Goal: Task Accomplishment & Management: Complete application form

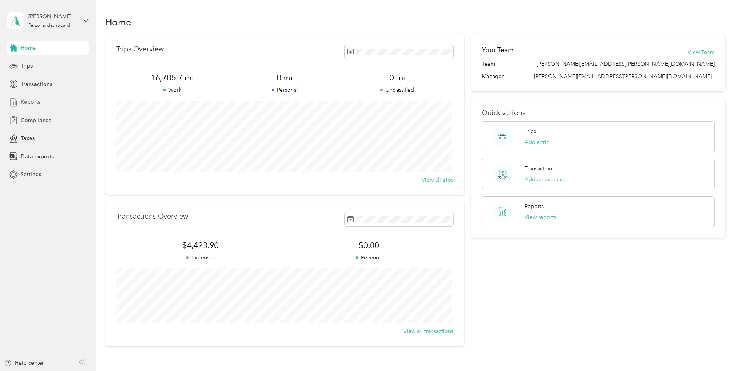
click at [23, 104] on span "Reports" at bounding box center [31, 102] width 20 height 8
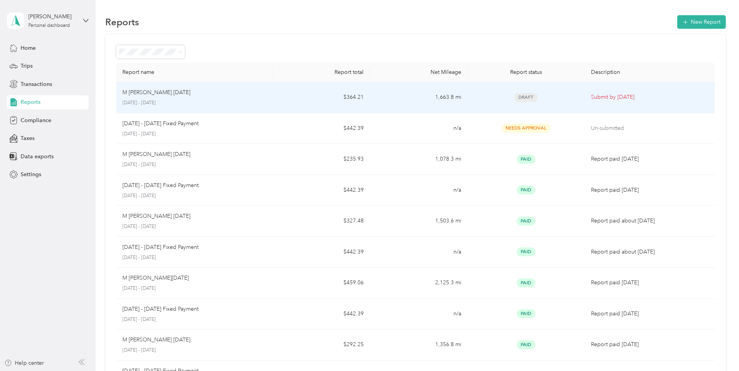
click at [265, 97] on div "M [PERSON_NAME] Sep [DATE] - [DATE]" at bounding box center [194, 97] width 144 height 18
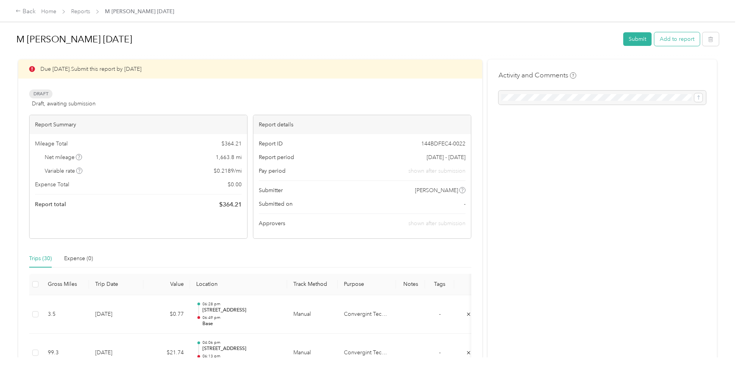
click at [675, 41] on button "Add to report" at bounding box center [676, 39] width 45 height 14
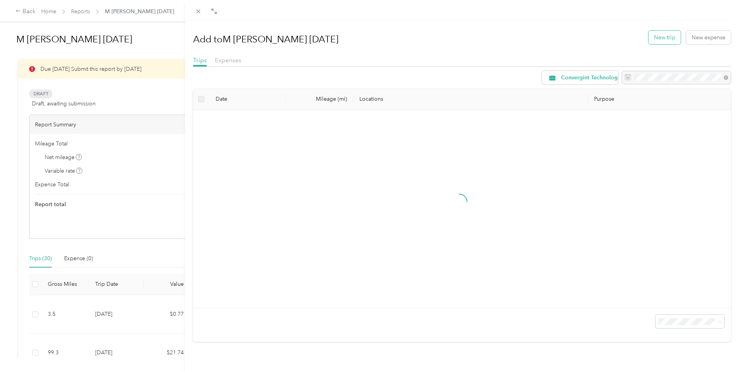
click at [651, 40] on button "New trip" at bounding box center [665, 38] width 32 height 14
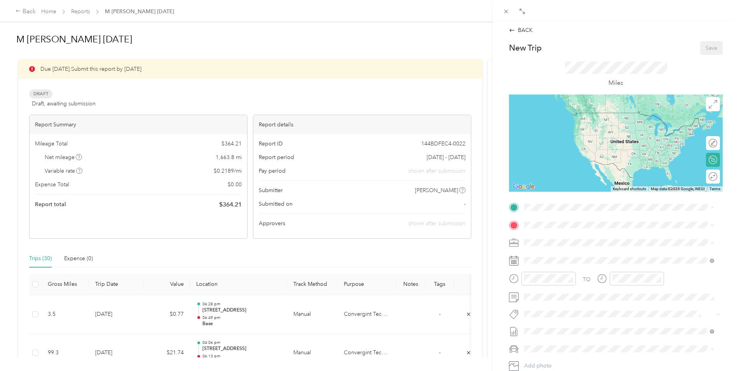
click at [551, 247] on span "[STREET_ADDRESS][PERSON_NAME][PERSON_NAME]" at bounding box center [607, 246] width 136 height 7
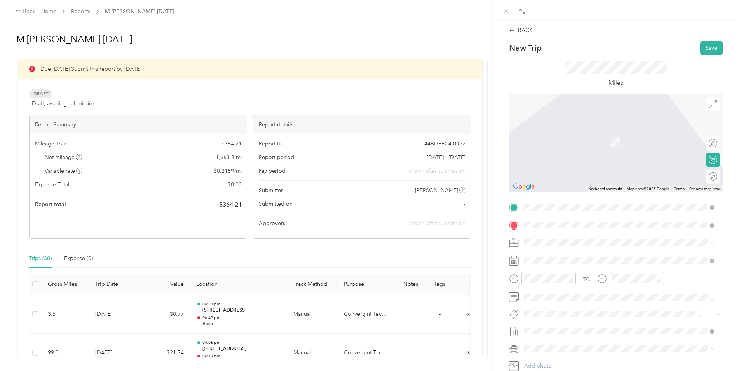
click at [575, 252] on span "[STREET_ADDRESS][US_STATE]" at bounding box center [578, 252] width 78 height 7
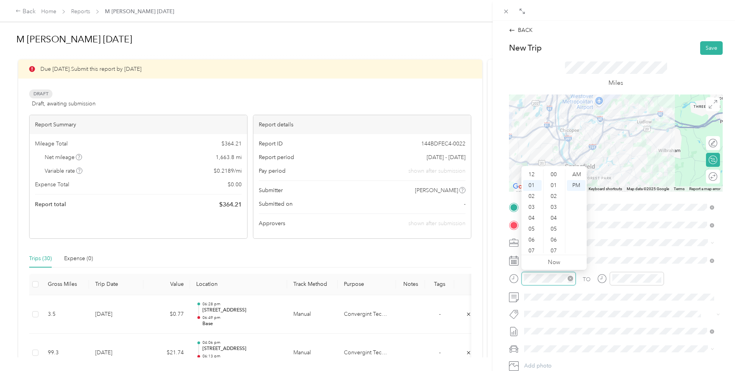
scroll to position [403, 0]
click at [530, 230] on div "06" at bounding box center [532, 228] width 19 height 11
click at [553, 237] on div "58" at bounding box center [554, 236] width 19 height 11
click at [573, 173] on div "AM" at bounding box center [576, 174] width 19 height 11
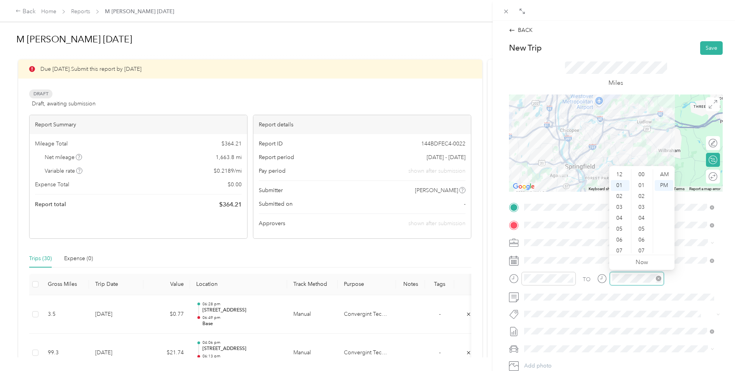
scroll to position [403, 0]
click at [620, 240] on div "07" at bounding box center [620, 239] width 19 height 11
click at [643, 196] on div "32" at bounding box center [642, 197] width 19 height 11
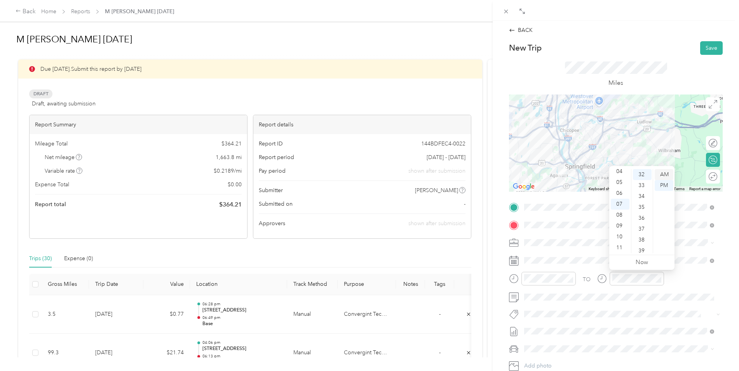
click at [660, 172] on div "AM" at bounding box center [664, 174] width 19 height 11
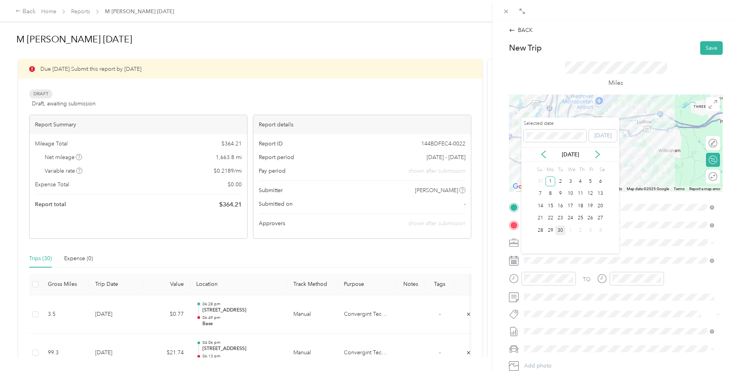
click at [562, 231] on div "30" at bounding box center [560, 230] width 10 height 10
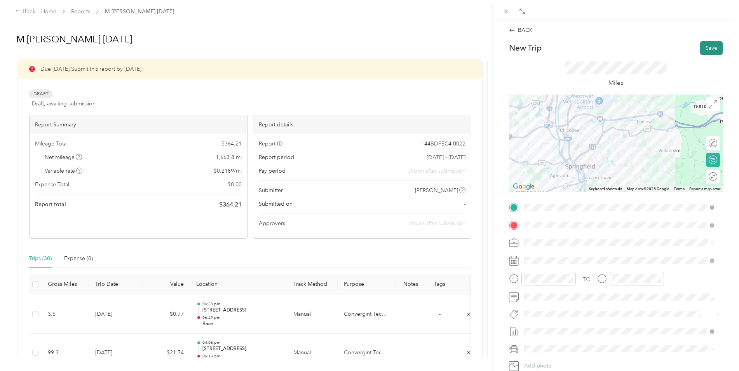
click at [701, 45] on button "Save" at bounding box center [711, 48] width 23 height 14
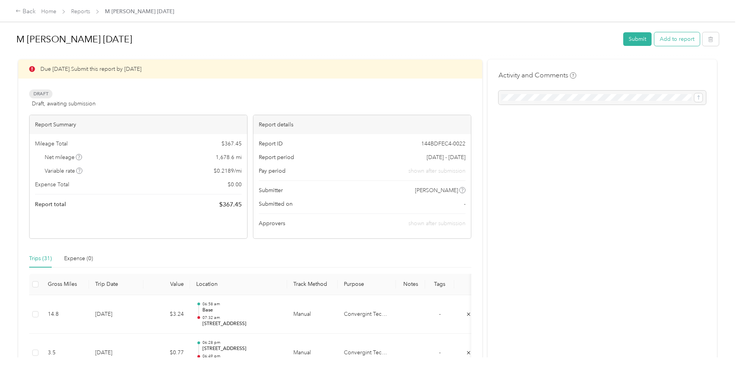
click at [679, 37] on button "Add to report" at bounding box center [676, 39] width 45 height 14
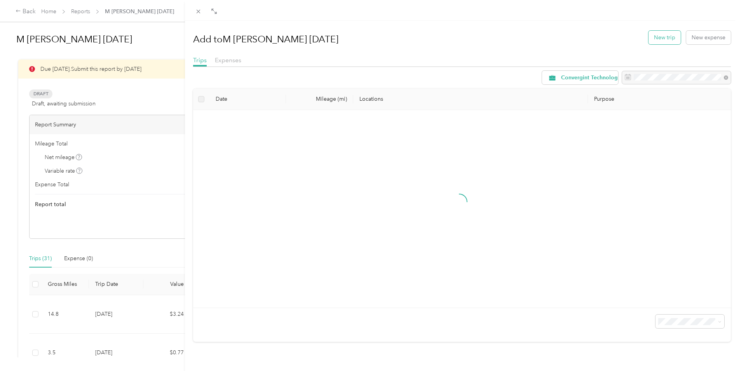
click at [664, 37] on button "New trip" at bounding box center [665, 38] width 32 height 14
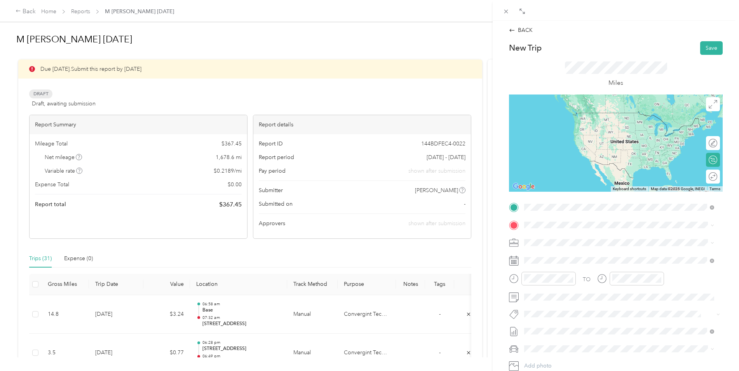
click at [576, 235] on span "[STREET_ADDRESS][US_STATE]" at bounding box center [578, 235] width 78 height 7
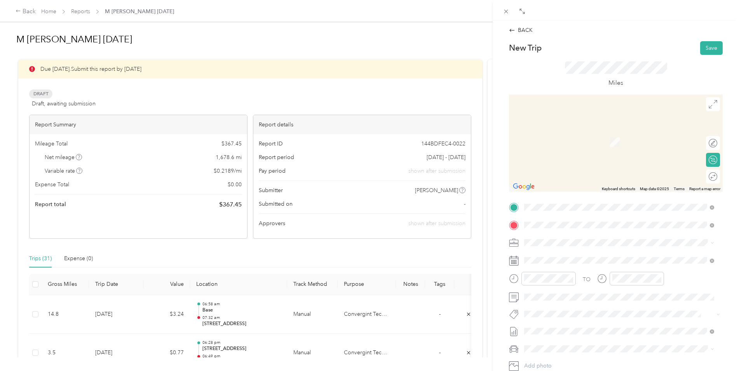
click at [563, 265] on span "[STREET_ADDRESS][PERSON_NAME][PERSON_NAME]" at bounding box center [607, 264] width 136 height 7
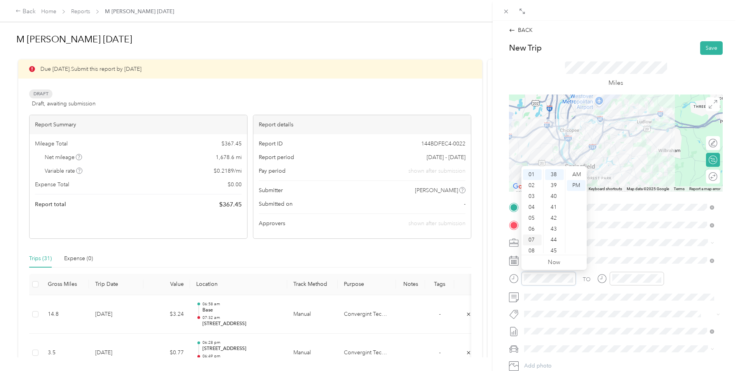
scroll to position [47, 0]
click at [534, 240] on div "10" at bounding box center [532, 236] width 19 height 11
click at [553, 244] on div "48" at bounding box center [554, 244] width 19 height 11
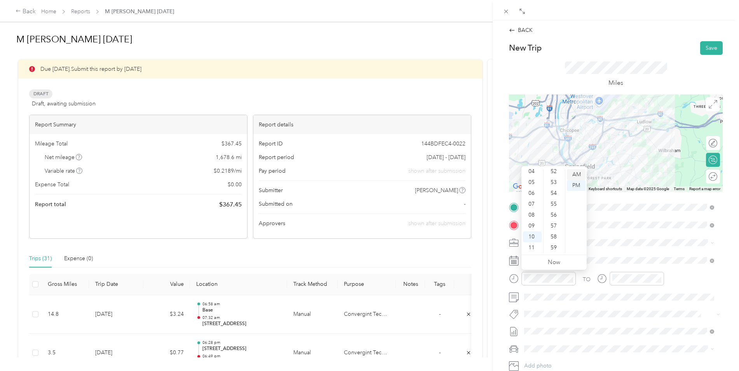
click at [581, 174] on div "AM" at bounding box center [576, 174] width 19 height 11
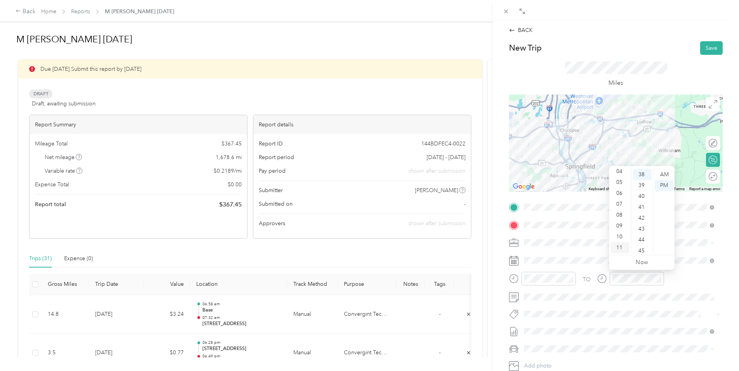
click at [619, 247] on div "11" at bounding box center [620, 247] width 19 height 11
click at [642, 199] on div "26" at bounding box center [642, 199] width 19 height 11
click at [660, 173] on div "AM" at bounding box center [664, 174] width 19 height 11
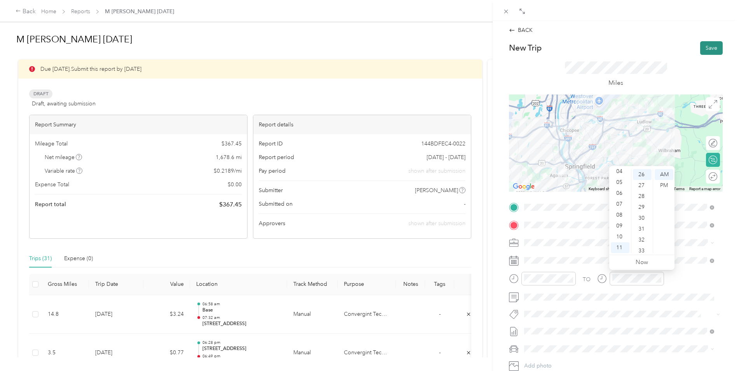
click at [708, 46] on button "Save" at bounding box center [711, 48] width 23 height 14
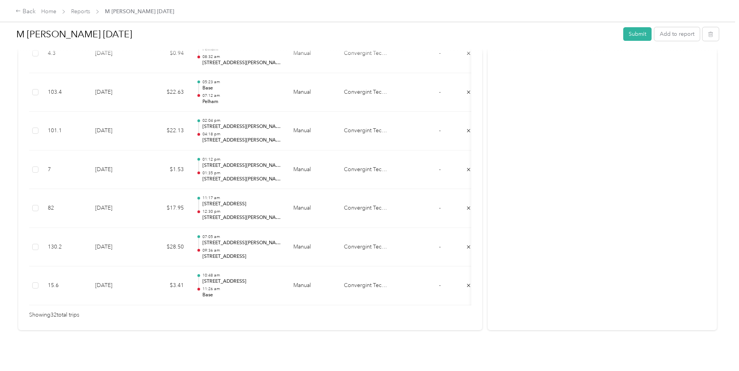
scroll to position [1239, 0]
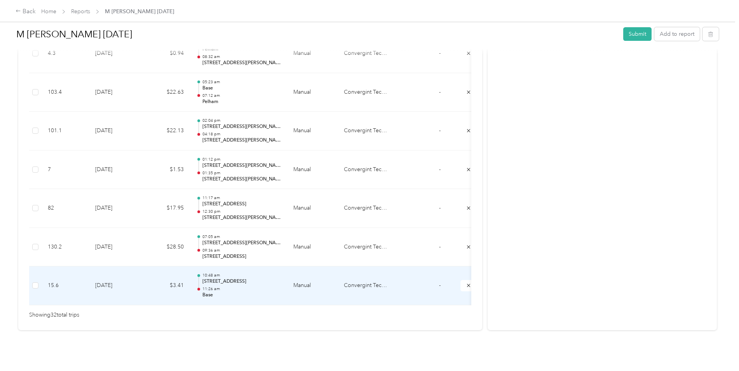
click at [230, 278] on p "[STREET_ADDRESS]" at bounding box center [241, 281] width 78 height 7
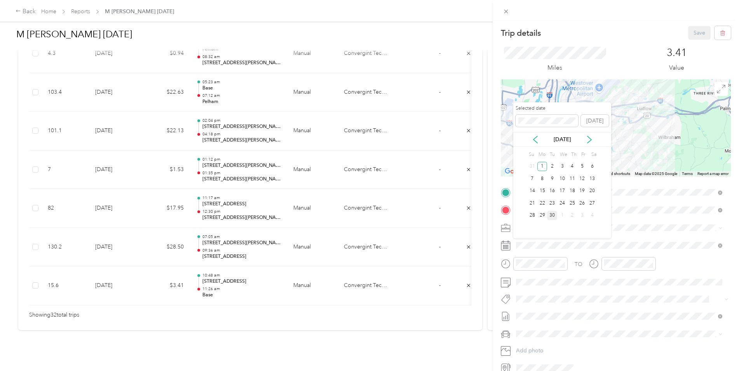
click at [552, 215] on div "30" at bounding box center [552, 216] width 10 height 10
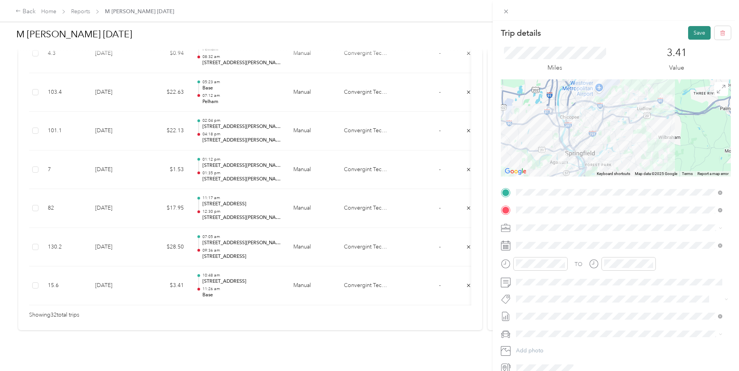
click at [693, 28] on button "Save" at bounding box center [699, 33] width 23 height 14
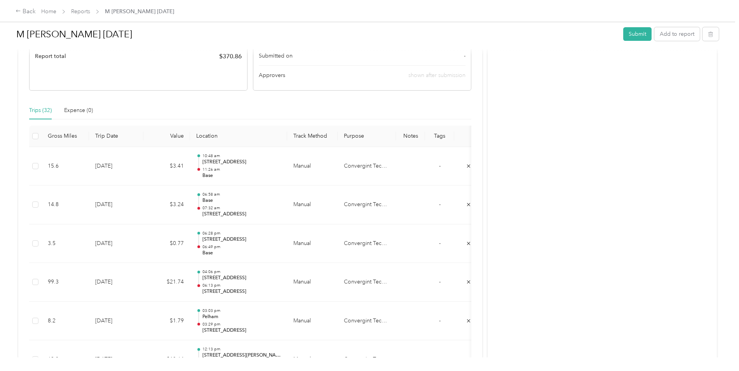
scroll to position [155, 0]
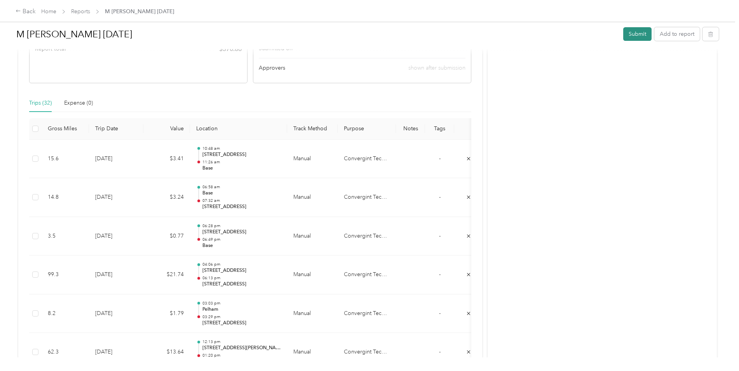
click at [634, 31] on button "Submit" at bounding box center [637, 34] width 28 height 14
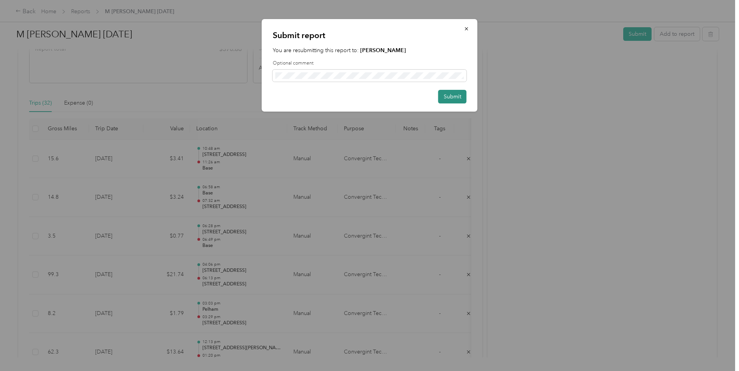
click at [444, 96] on button "Submit" at bounding box center [452, 97] width 28 height 14
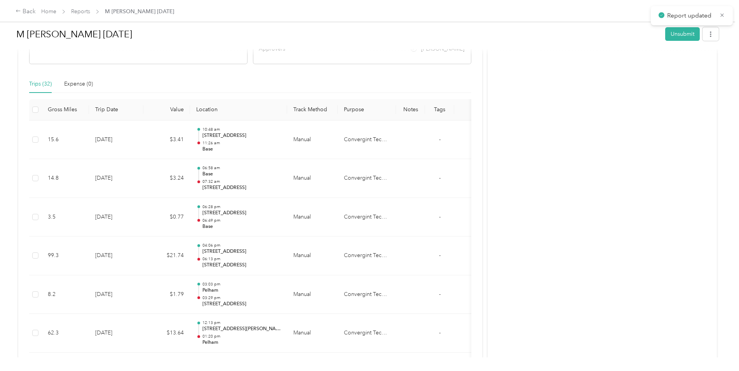
scroll to position [136, 0]
